Goal: Task Accomplishment & Management: Complete application form

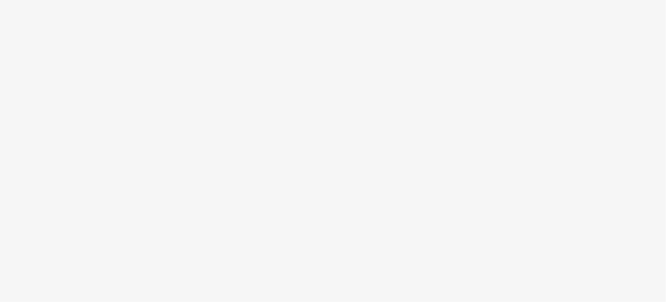
click at [273, 116] on body at bounding box center [333, 151] width 666 height 302
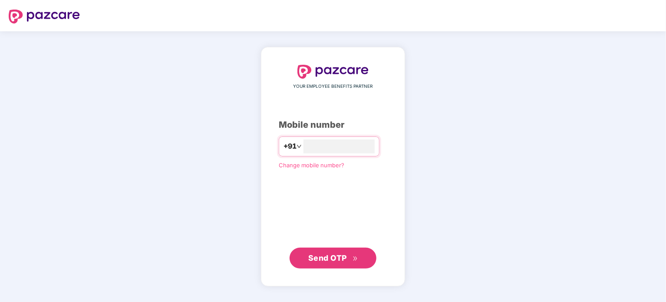
type input "**********"
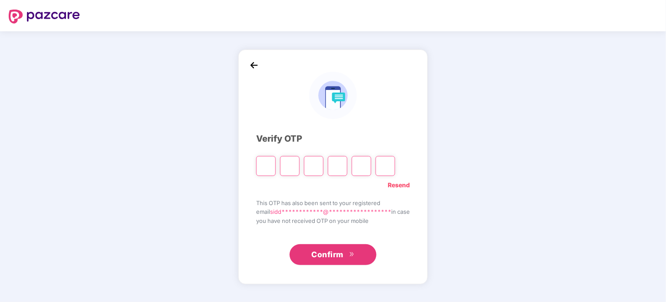
type input "*"
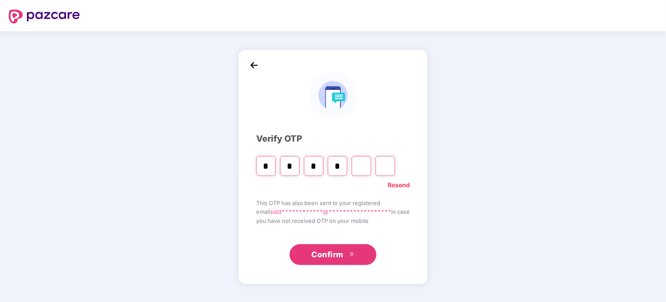
type input "*"
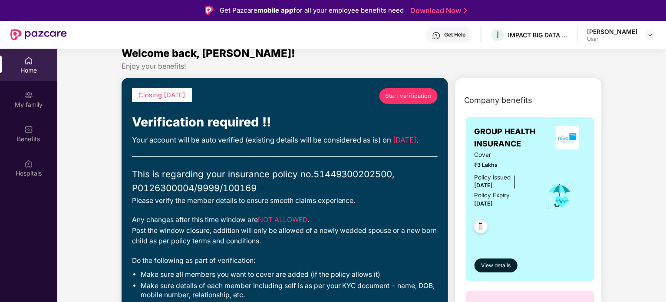
scroll to position [10, 0]
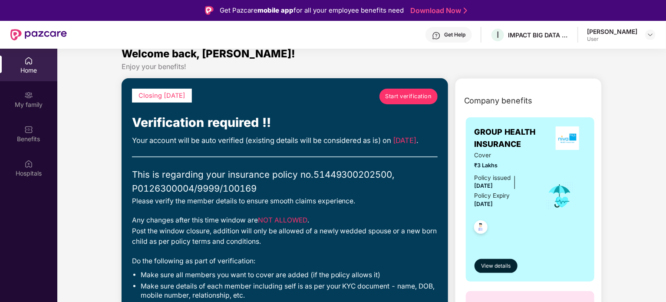
click at [408, 99] on span "Start verification" at bounding box center [408, 96] width 46 height 9
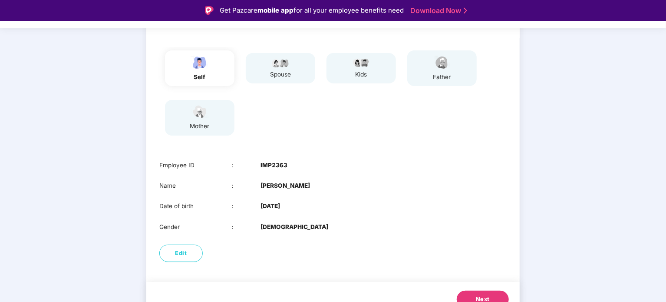
scroll to position [93, 0]
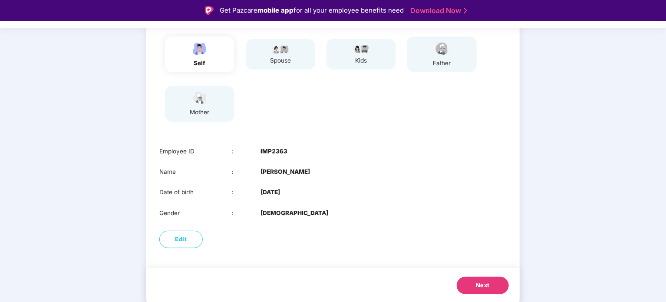
click at [487, 279] on button "Next" at bounding box center [483, 285] width 52 height 17
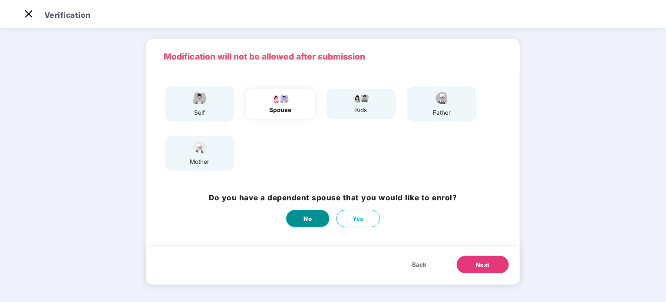
click at [306, 220] on span "No" at bounding box center [308, 218] width 8 height 9
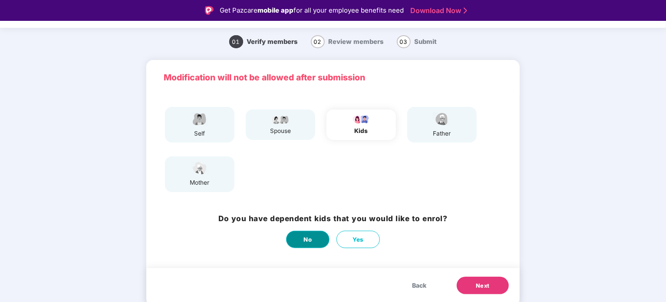
click at [308, 234] on button "No" at bounding box center [307, 239] width 43 height 17
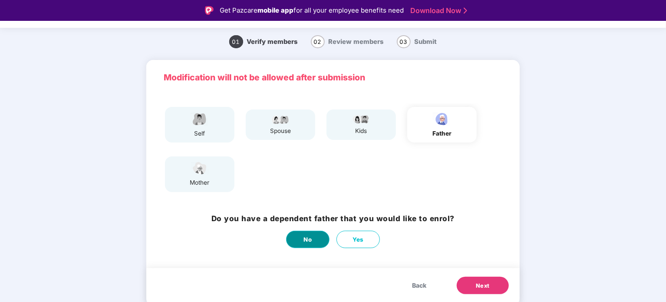
click at [308, 239] on span "No" at bounding box center [308, 239] width 8 height 9
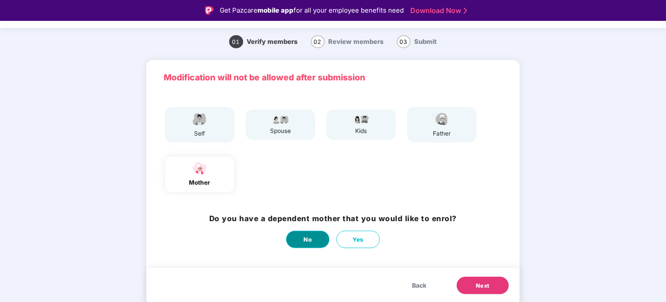
click at [308, 239] on span "No" at bounding box center [308, 239] width 8 height 9
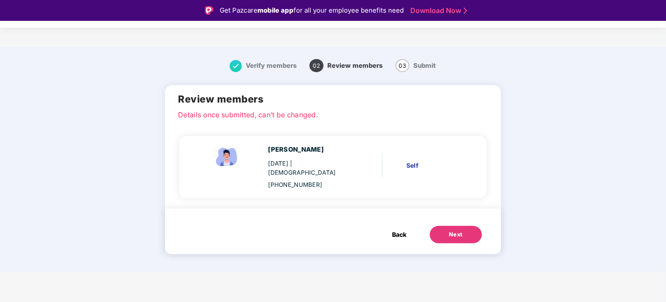
click at [456, 226] on button "Next" at bounding box center [456, 234] width 52 height 17
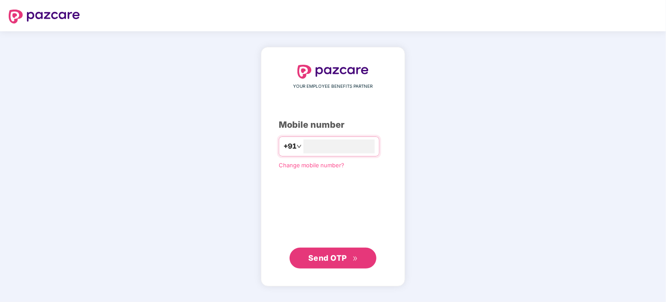
type input "**********"
click at [361, 260] on button "Send OTP" at bounding box center [333, 257] width 87 height 21
type input "**********"
click at [347, 253] on span "Send OTP" at bounding box center [333, 257] width 50 height 12
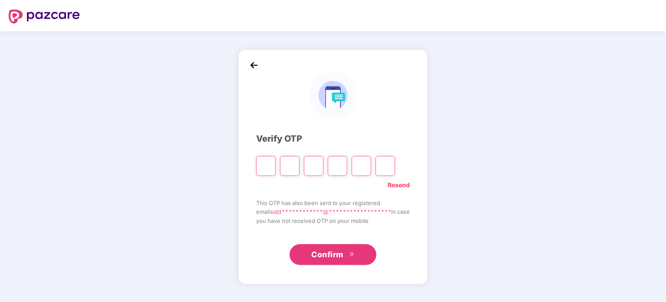
type input "*"
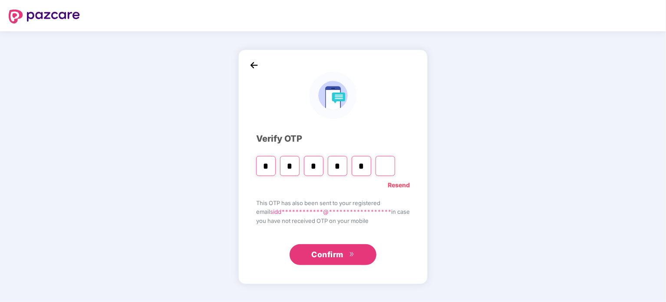
type input "*"
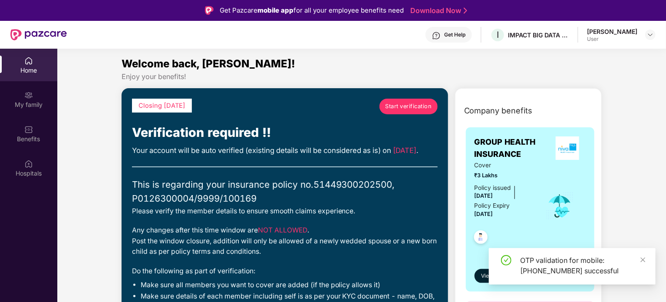
click at [420, 105] on span "Start verification" at bounding box center [408, 106] width 46 height 9
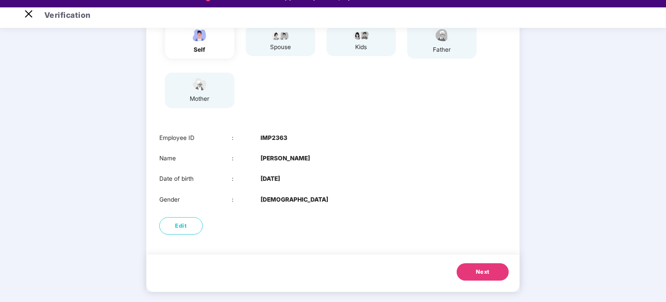
scroll to position [21, 0]
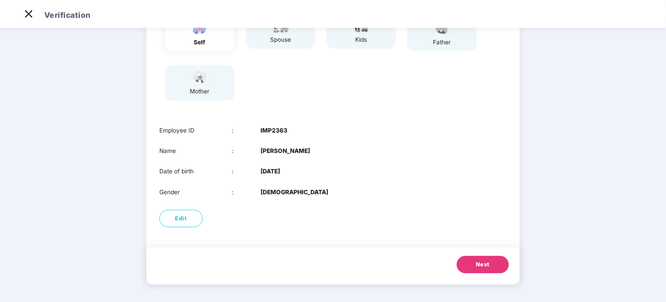
click at [488, 263] on span "Next" at bounding box center [483, 264] width 14 height 9
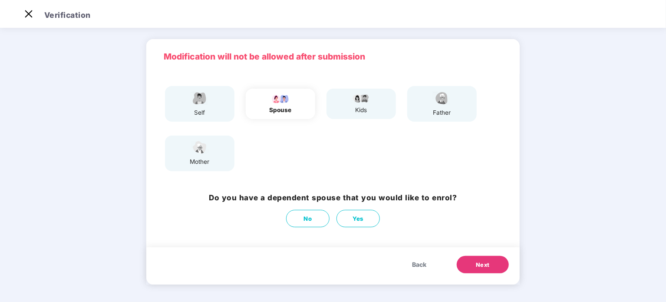
click at [305, 220] on span "No" at bounding box center [308, 218] width 8 height 9
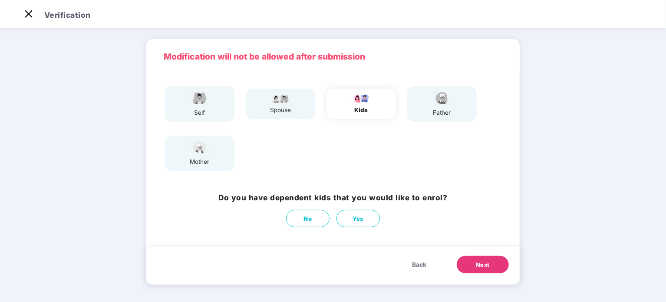
scroll to position [0, 0]
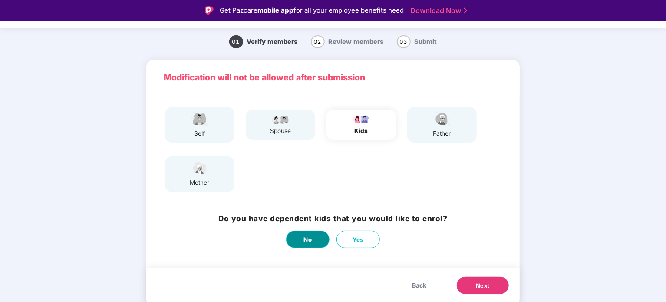
click at [310, 243] on span "No" at bounding box center [308, 239] width 8 height 9
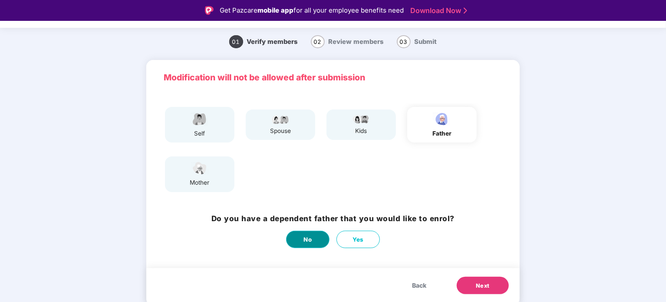
click at [311, 243] on span "No" at bounding box center [308, 239] width 8 height 9
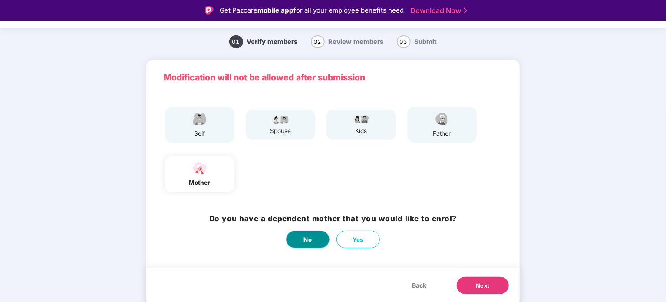
click at [311, 241] on span "No" at bounding box center [308, 239] width 8 height 9
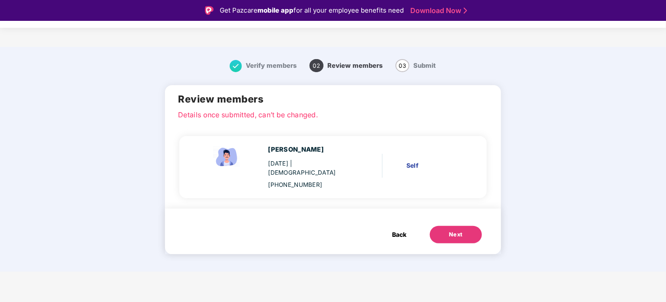
click at [471, 226] on button "Next" at bounding box center [456, 234] width 52 height 17
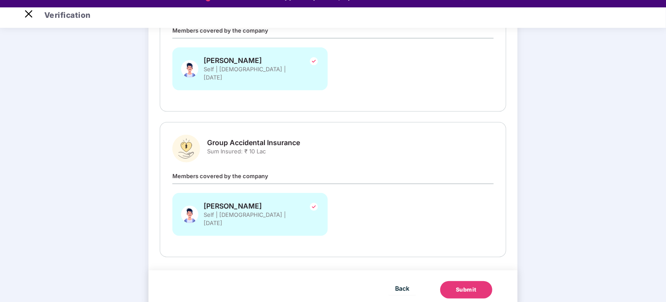
scroll to position [21, 0]
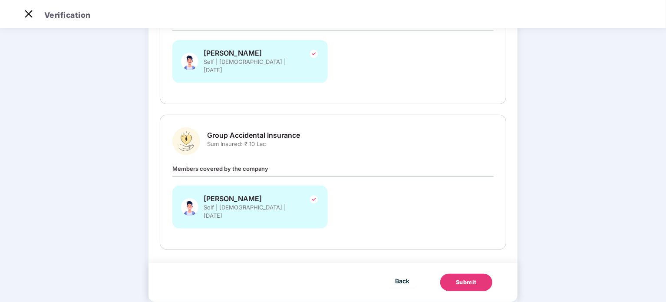
click at [462, 278] on div "Submit" at bounding box center [466, 282] width 21 height 9
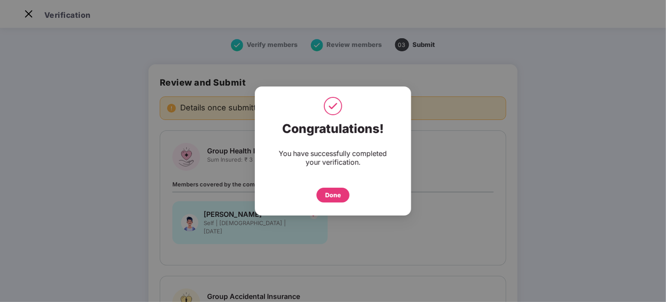
scroll to position [161, 0]
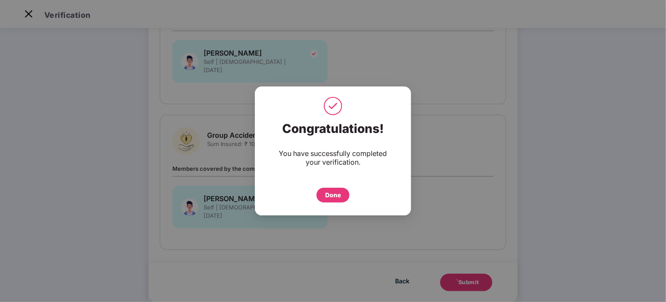
click at [335, 195] on div "Done" at bounding box center [333, 195] width 16 height 10
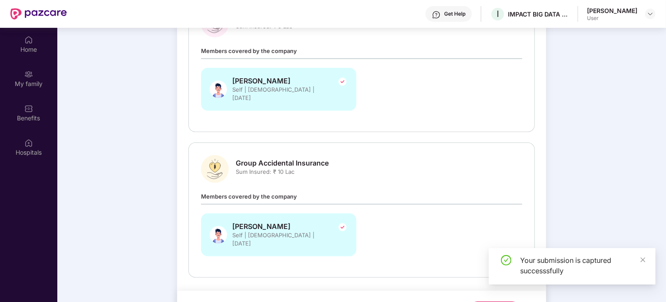
scroll to position [49, 0]
